Goal: Task Accomplishment & Management: Manage account settings

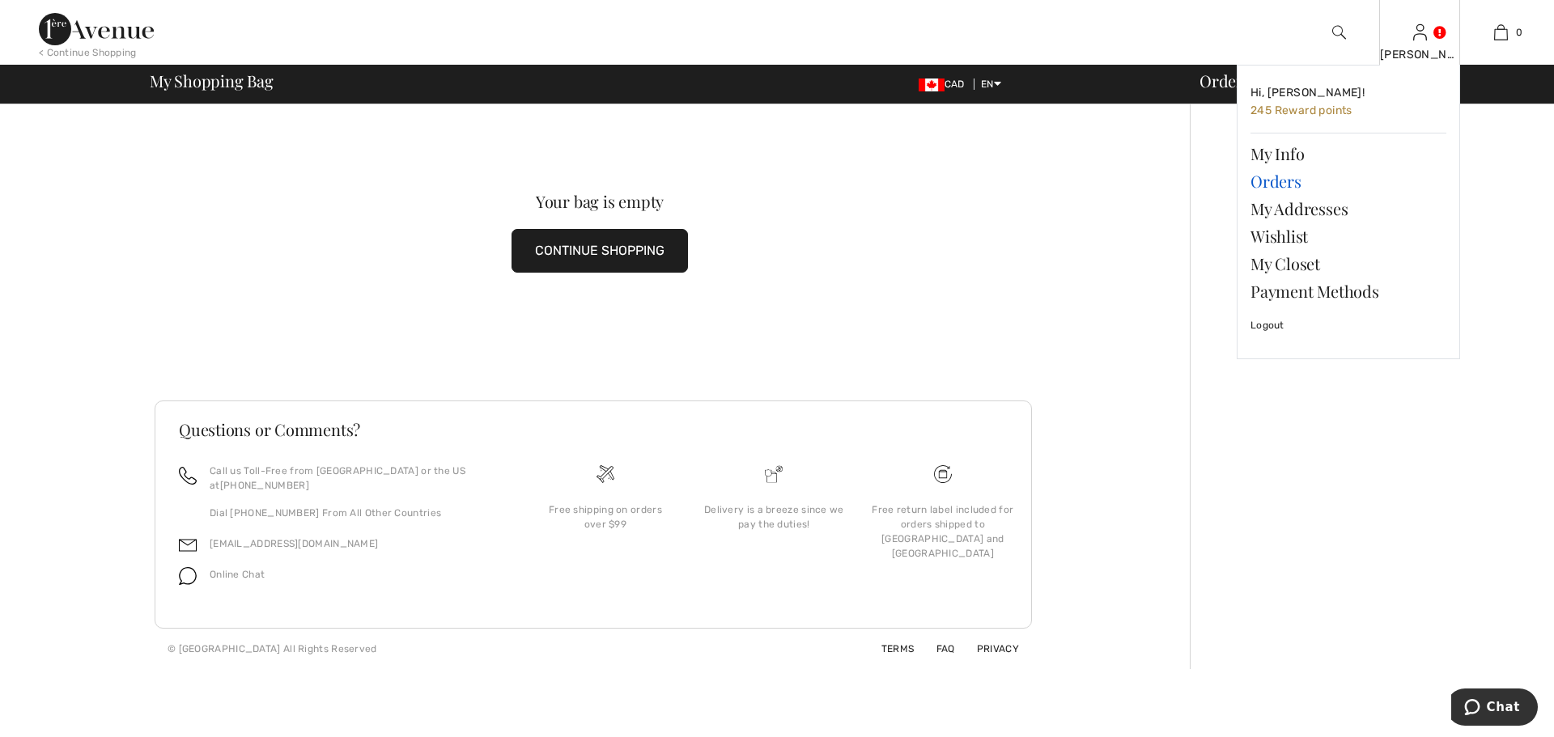
click at [1292, 186] on link "Orders" at bounding box center [1348, 181] width 196 height 28
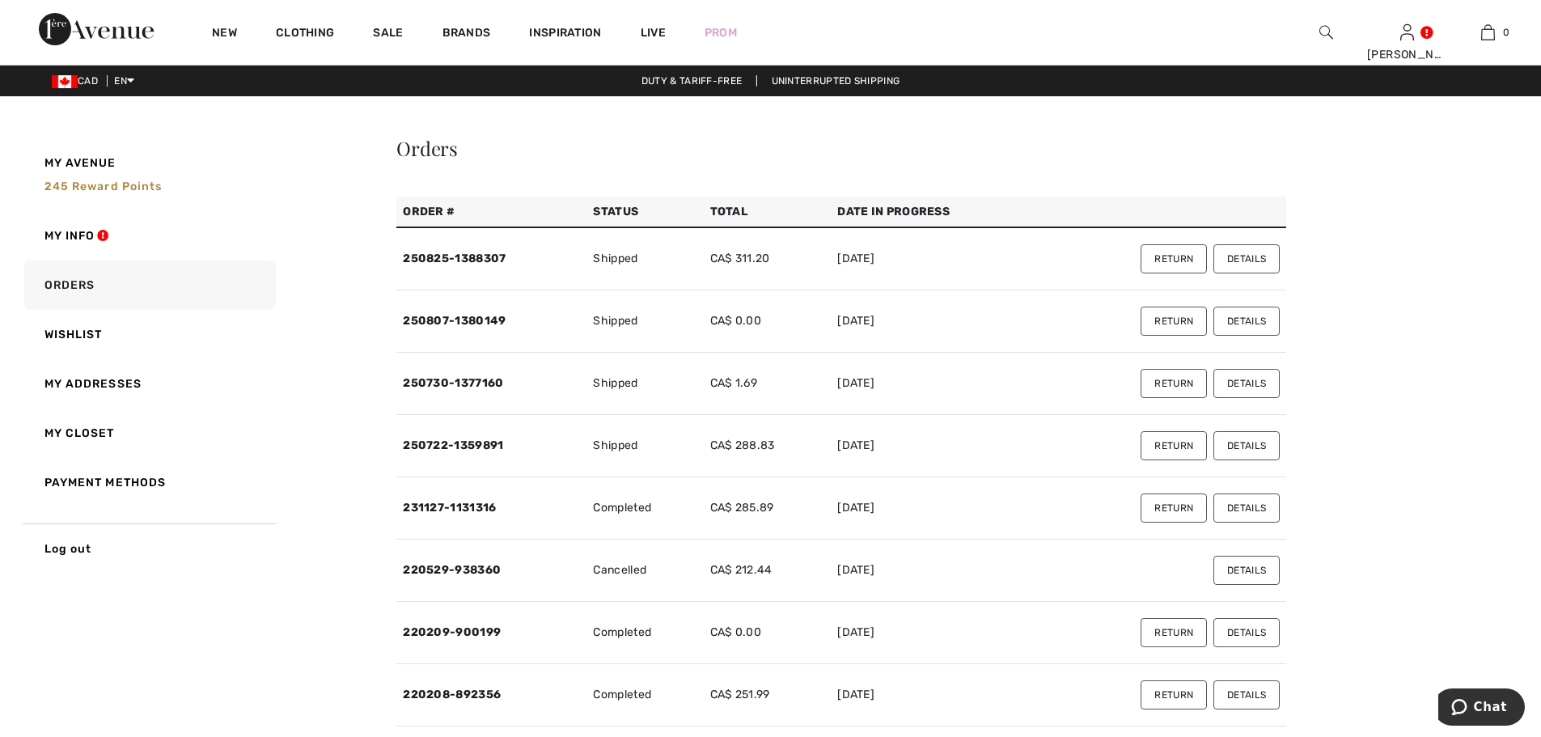
click at [1252, 256] on button "Details" at bounding box center [1247, 258] width 66 height 29
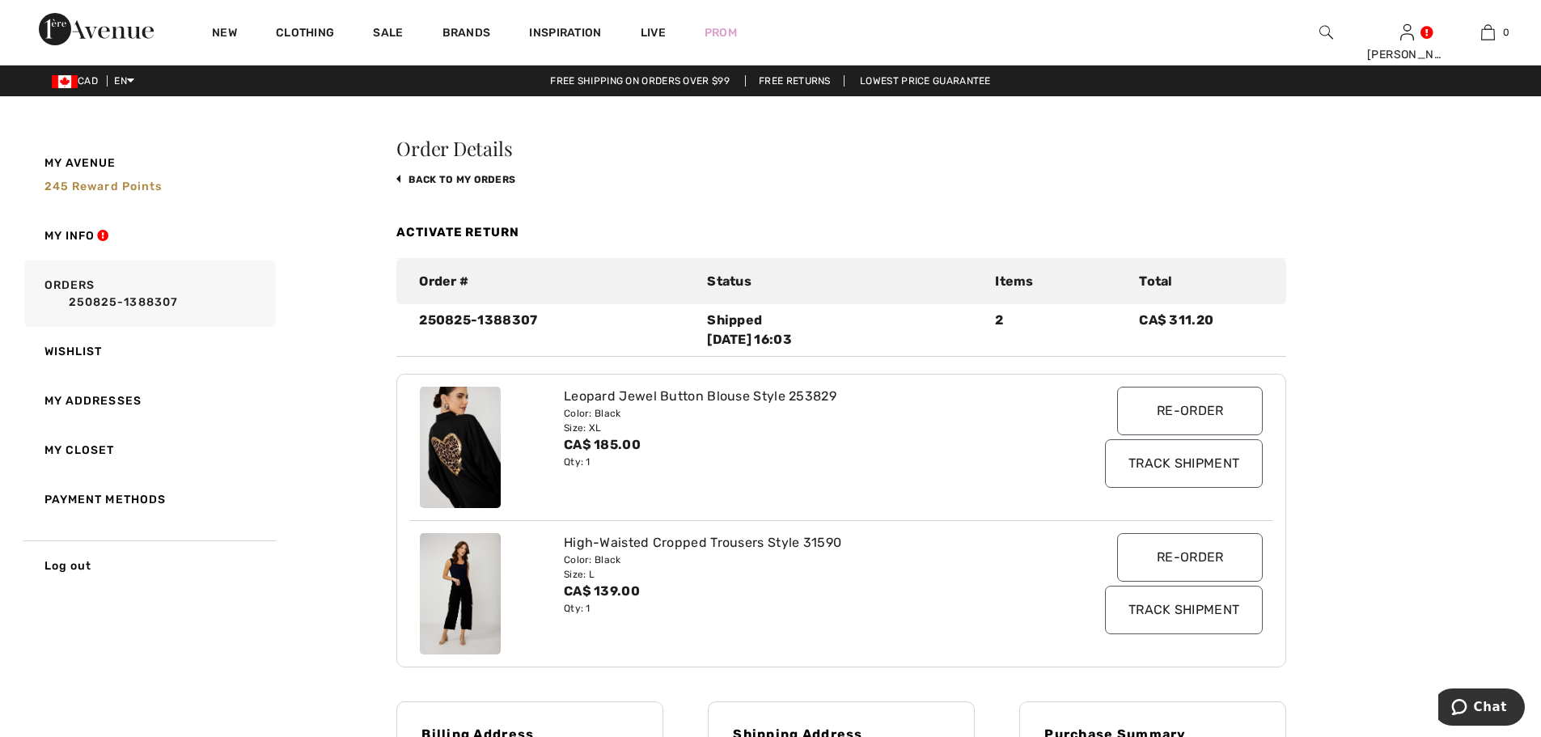
click at [1163, 464] on input "Track Shipment" at bounding box center [1184, 463] width 158 height 49
click at [119, 33] on img at bounding box center [96, 29] width 115 height 32
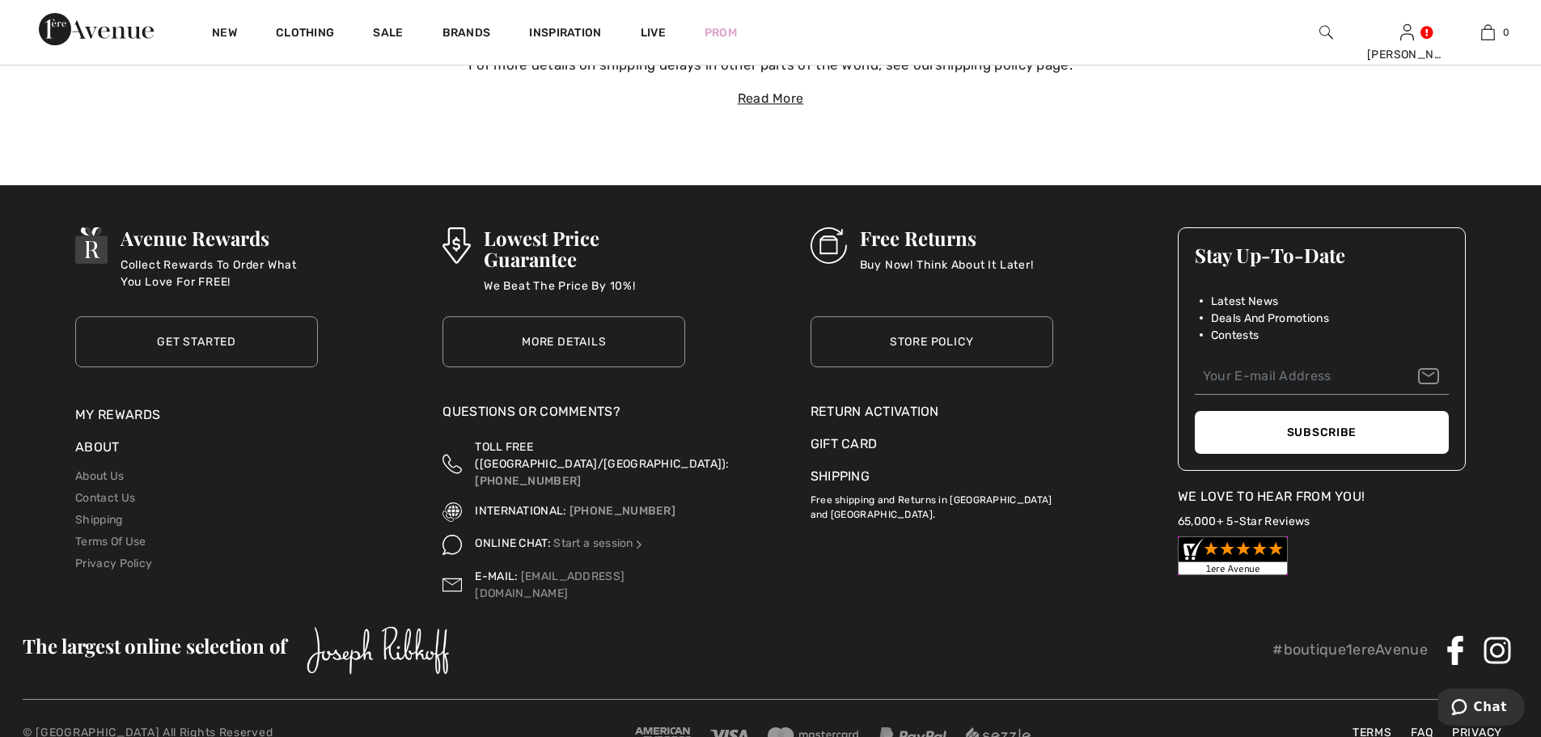
scroll to position [7033, 0]
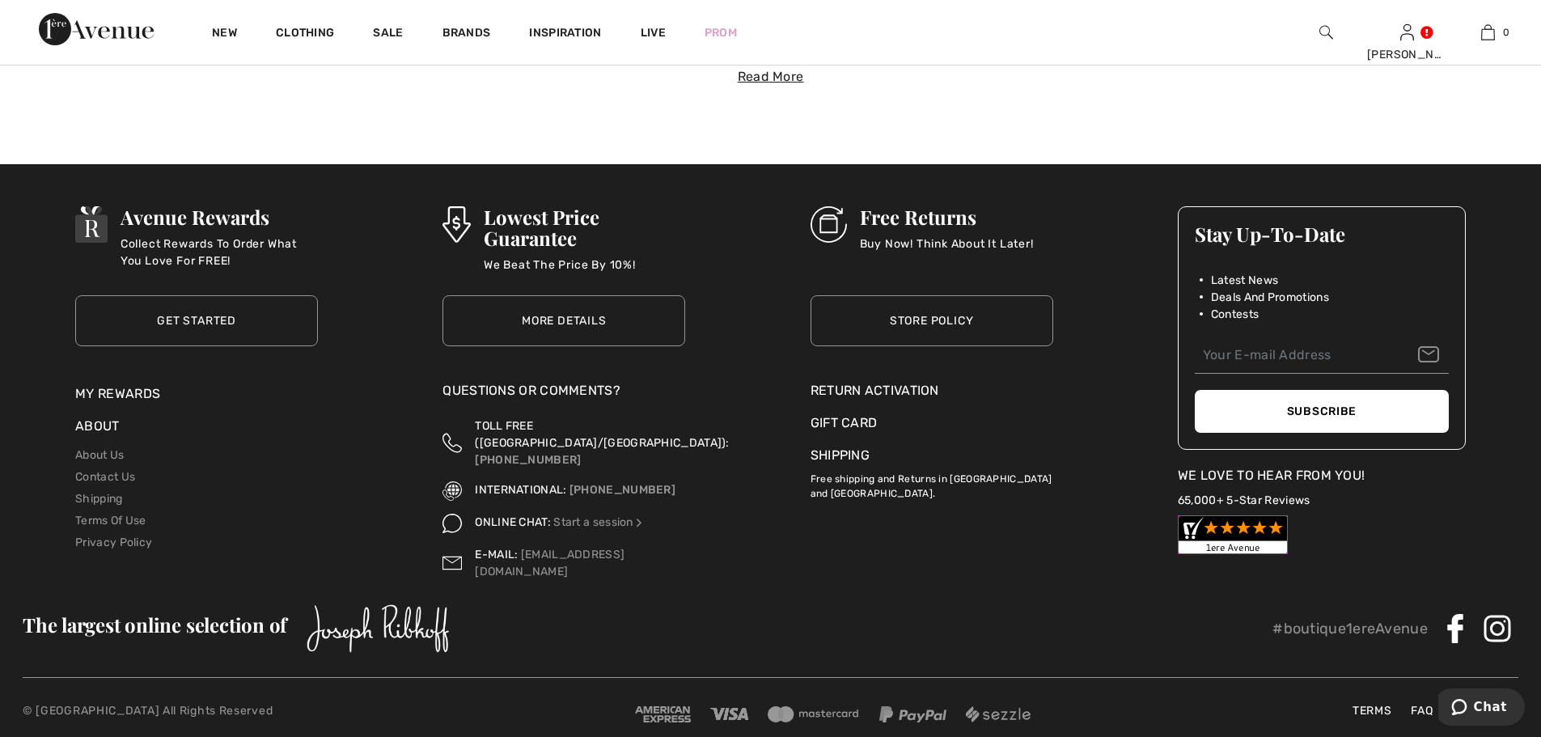
click at [893, 391] on div "Return Activation" at bounding box center [932, 390] width 243 height 19
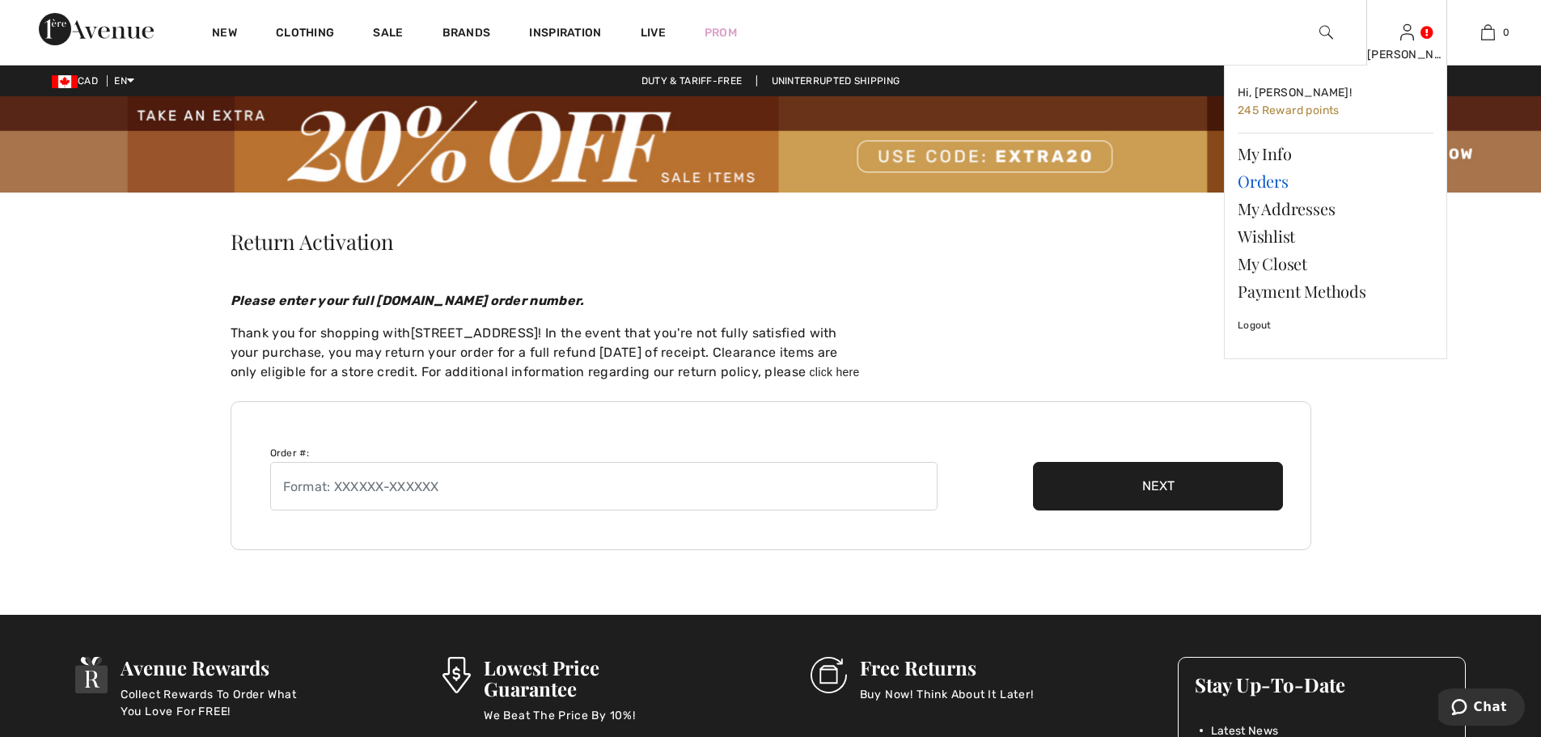
click at [1285, 184] on link "Orders" at bounding box center [1336, 181] width 196 height 28
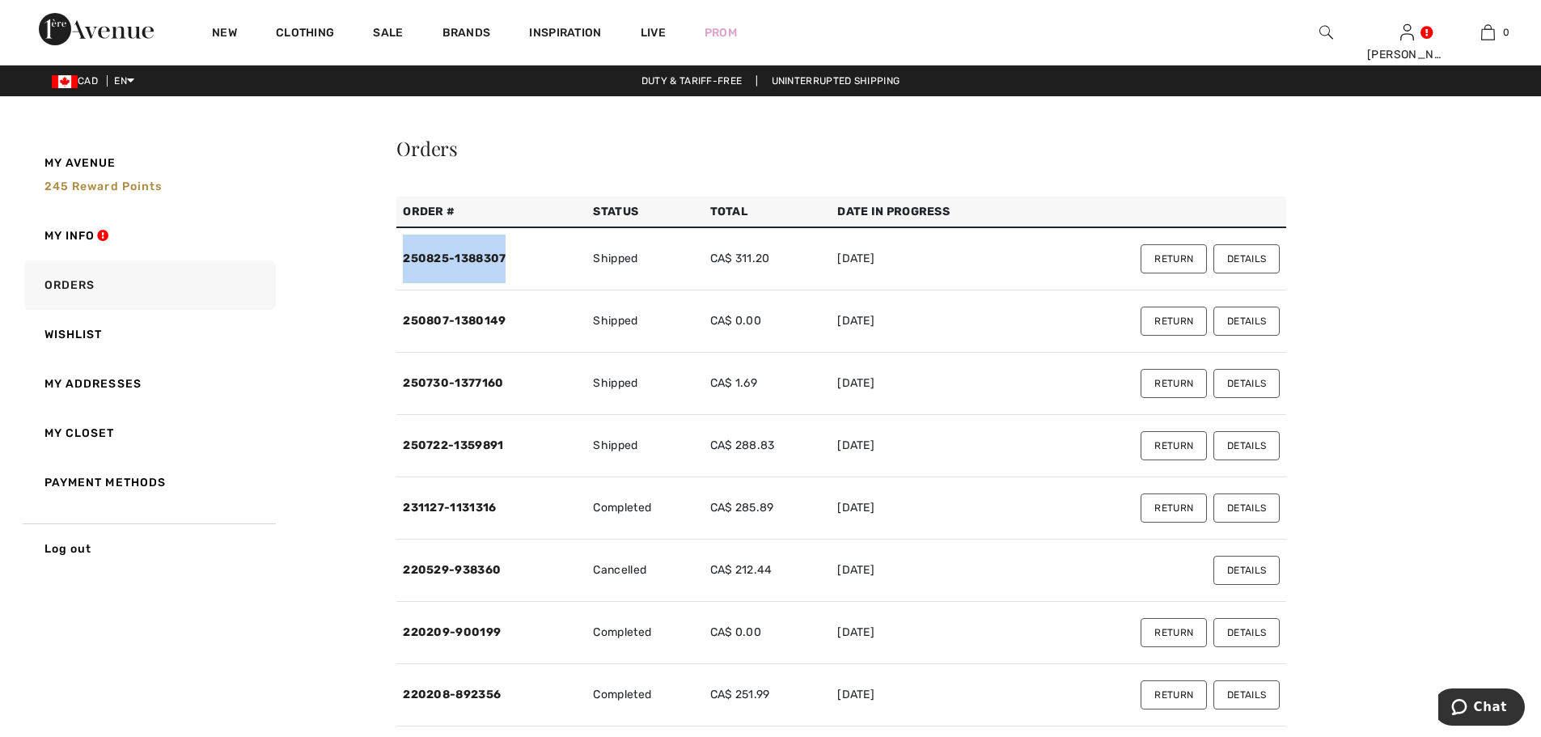
drag, startPoint x: 515, startPoint y: 262, endPoint x: 397, endPoint y: 263, distance: 117.3
click at [397, 263] on td "250825-1388307" at bounding box center [491, 258] width 190 height 63
copy link "250825-1388307"
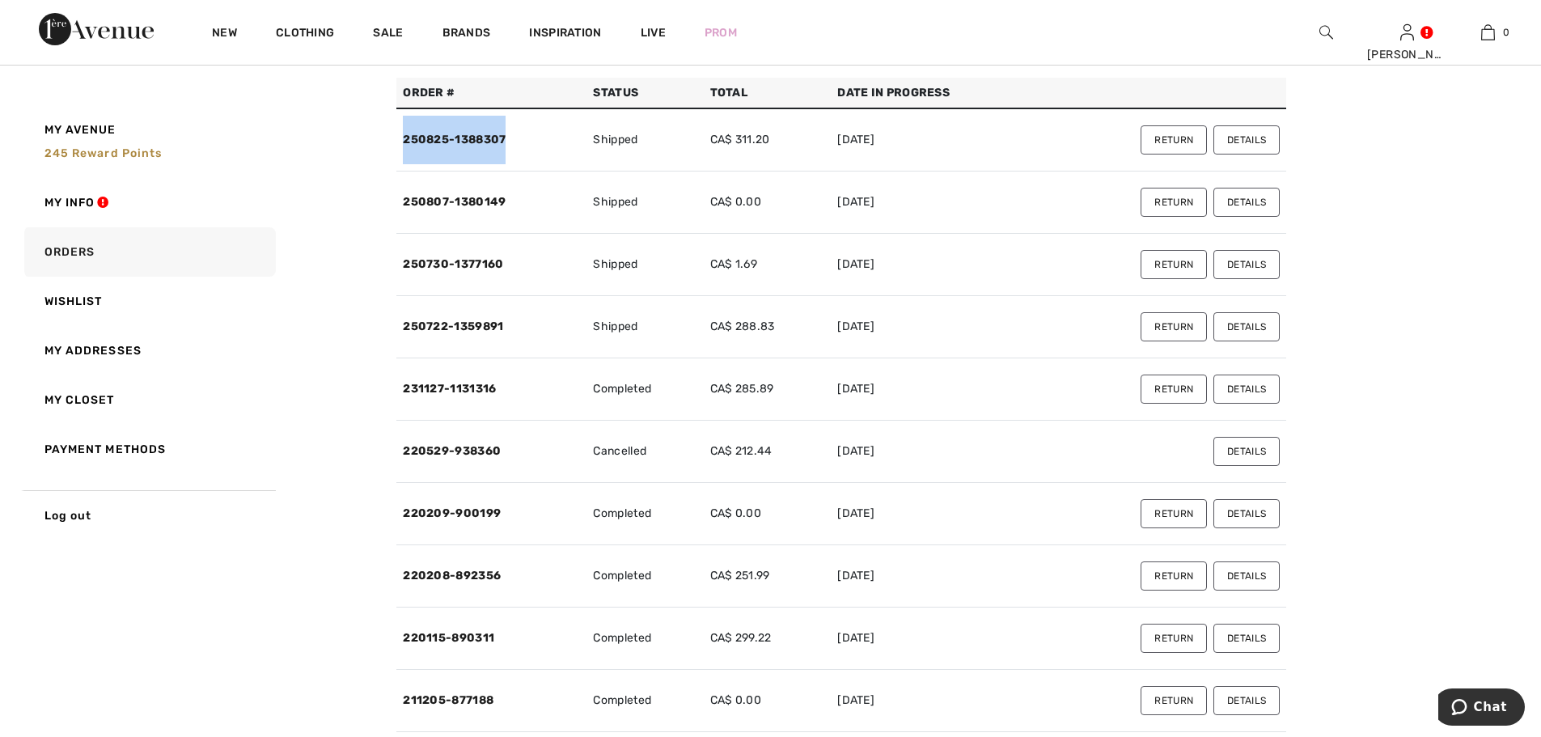
scroll to position [486, 0]
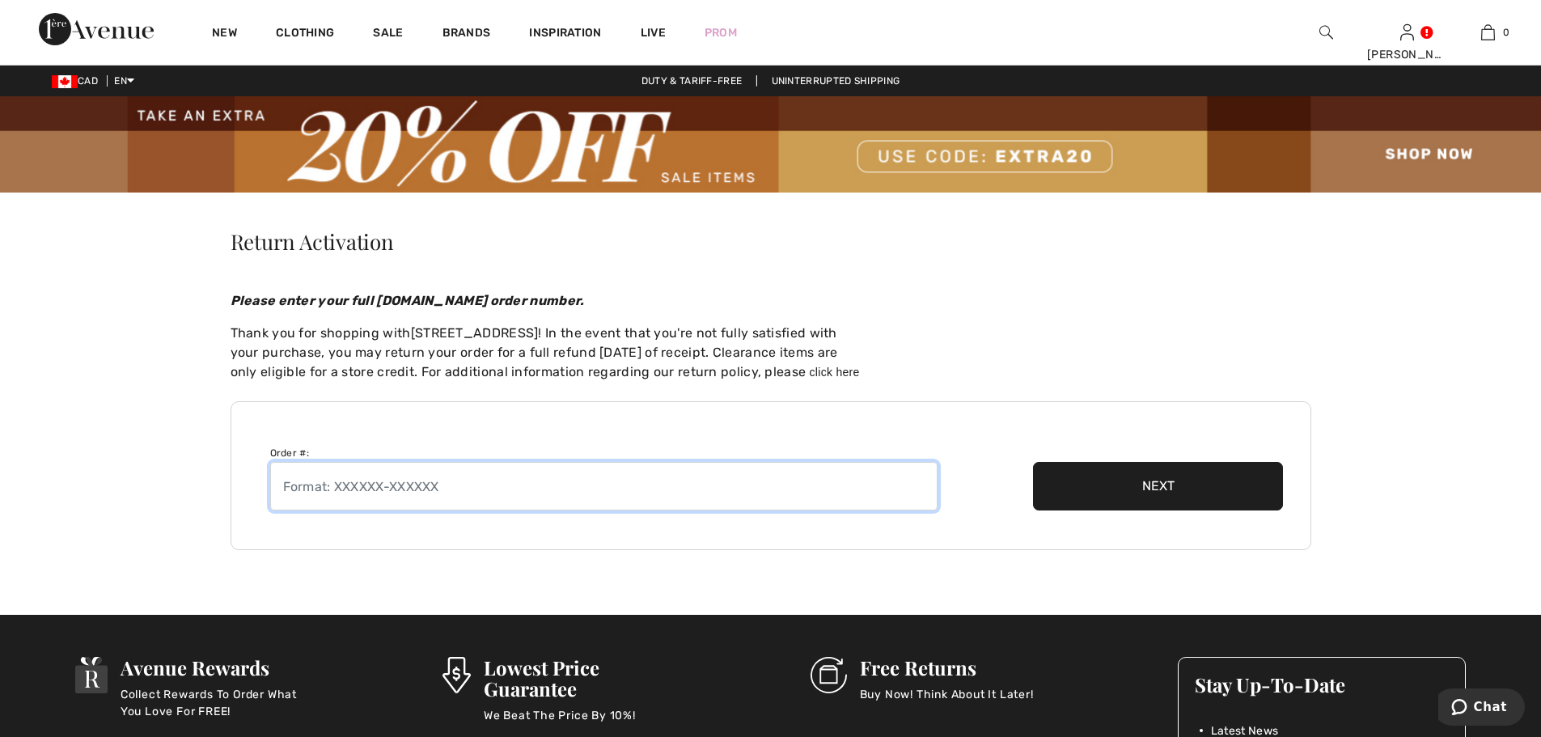
click at [371, 495] on input "text" at bounding box center [604, 486] width 668 height 49
paste input "250825-1388307"
type input "250825-1388307"
click at [1204, 491] on button "Next" at bounding box center [1158, 486] width 251 height 49
